Goal: Find specific page/section: Find specific page/section

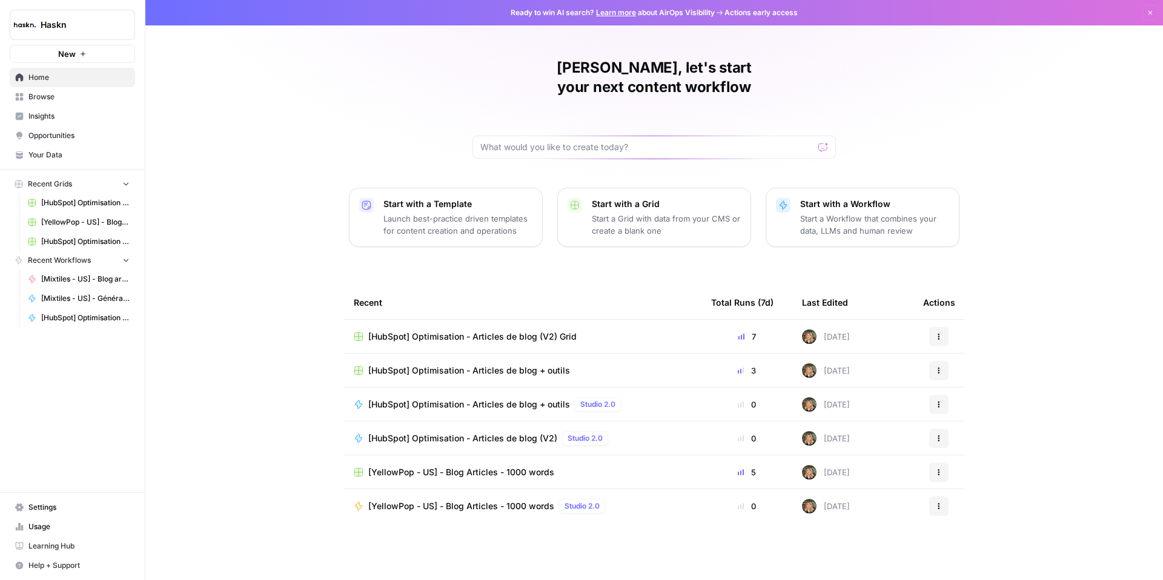
click at [55, 102] on link "Browse" at bounding box center [72, 96] width 125 height 19
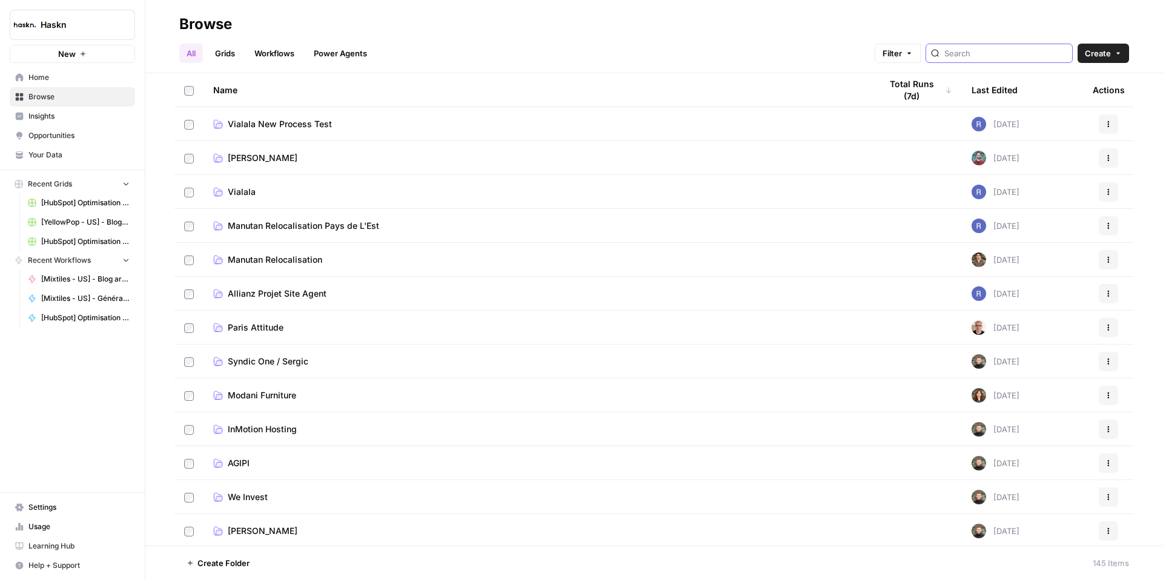
drag, startPoint x: 984, startPoint y: 52, endPoint x: 998, endPoint y: 58, distance: 15.2
click at [984, 52] on input "search" at bounding box center [1005, 53] width 123 height 12
type input "inmotion"
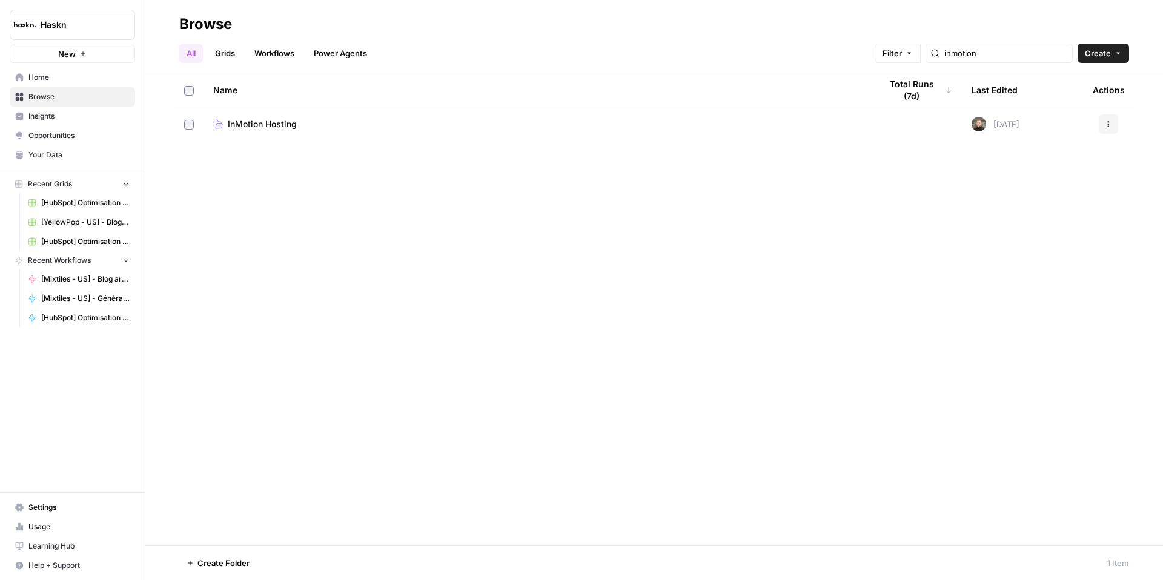
click at [219, 122] on icon at bounding box center [218, 124] width 10 height 10
